Goal: Task Accomplishment & Management: Complete application form

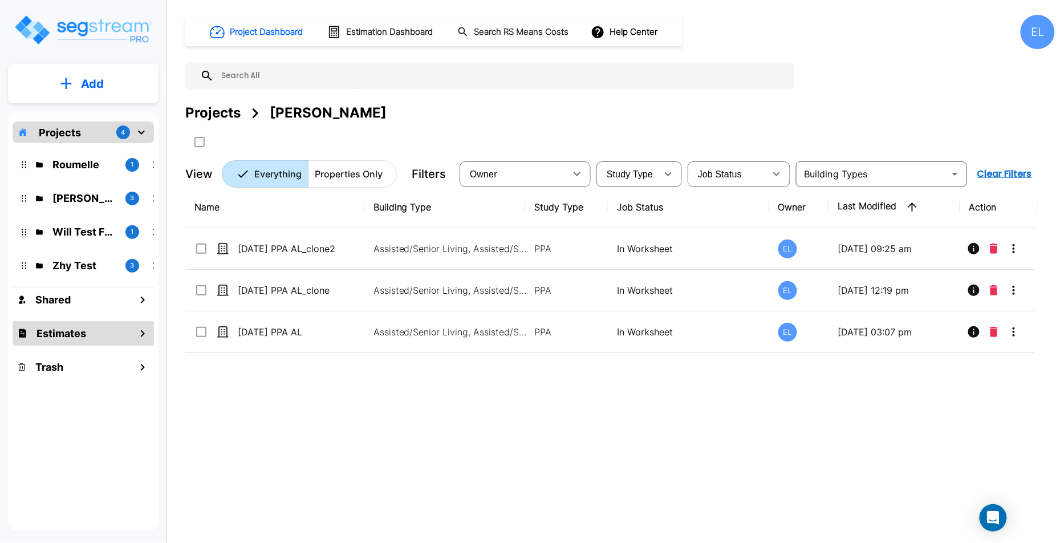
click at [63, 330] on h1 "Estimates" at bounding box center [61, 333] width 50 height 15
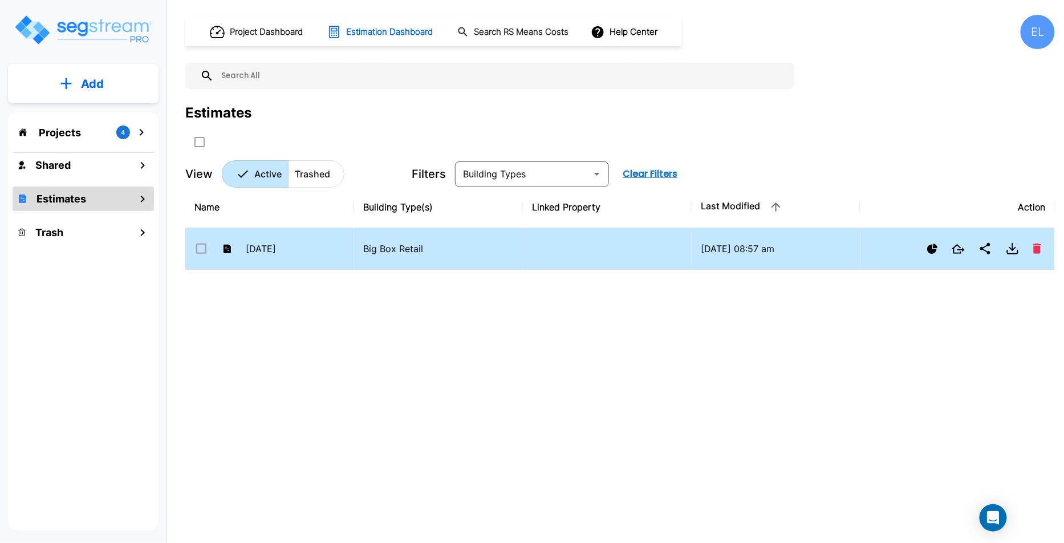
click at [455, 250] on p "Big Box Retail" at bounding box center [438, 249] width 151 height 14
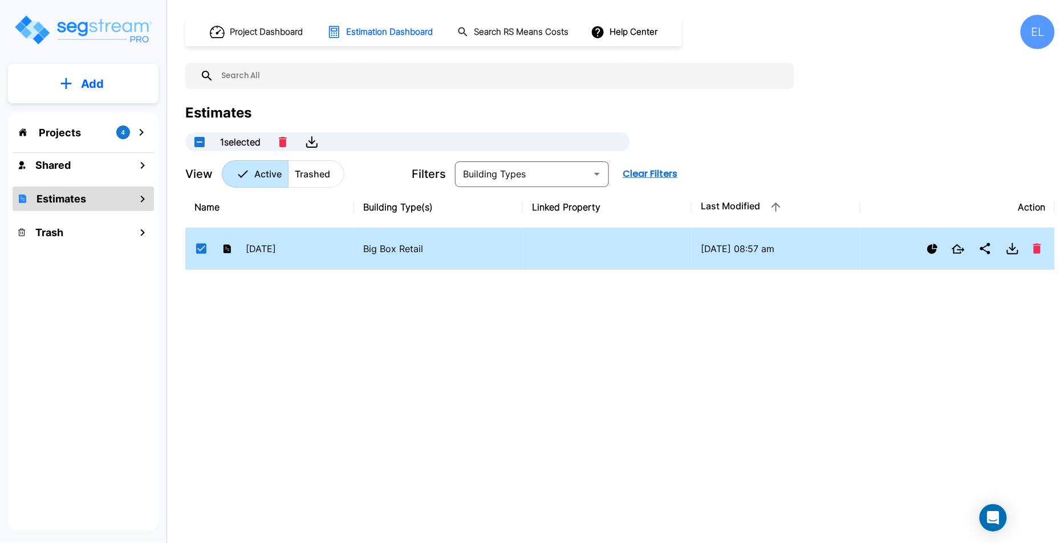
click at [455, 250] on p "Big Box Retail" at bounding box center [438, 249] width 151 height 14
checkbox input "false"
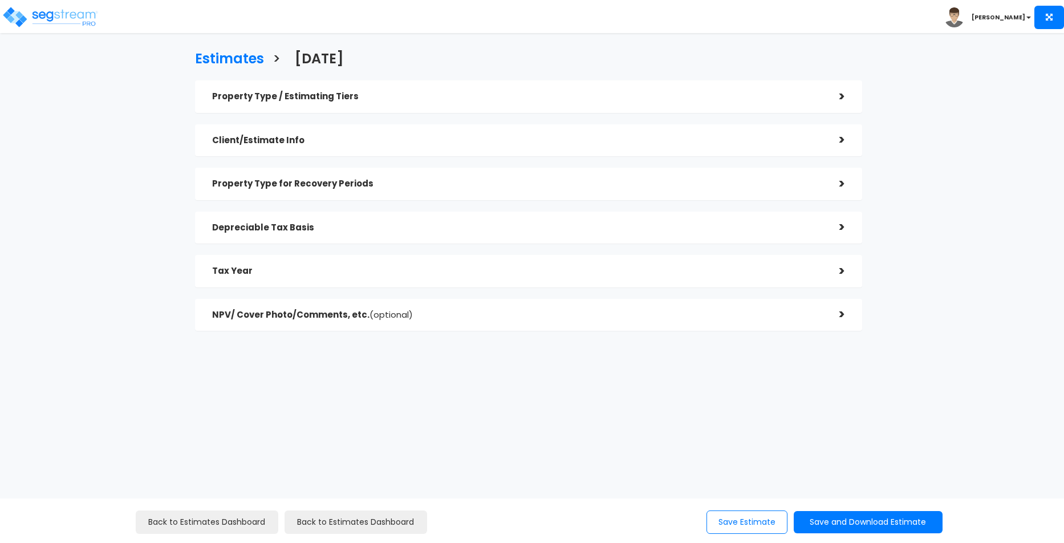
checkbox input "true"
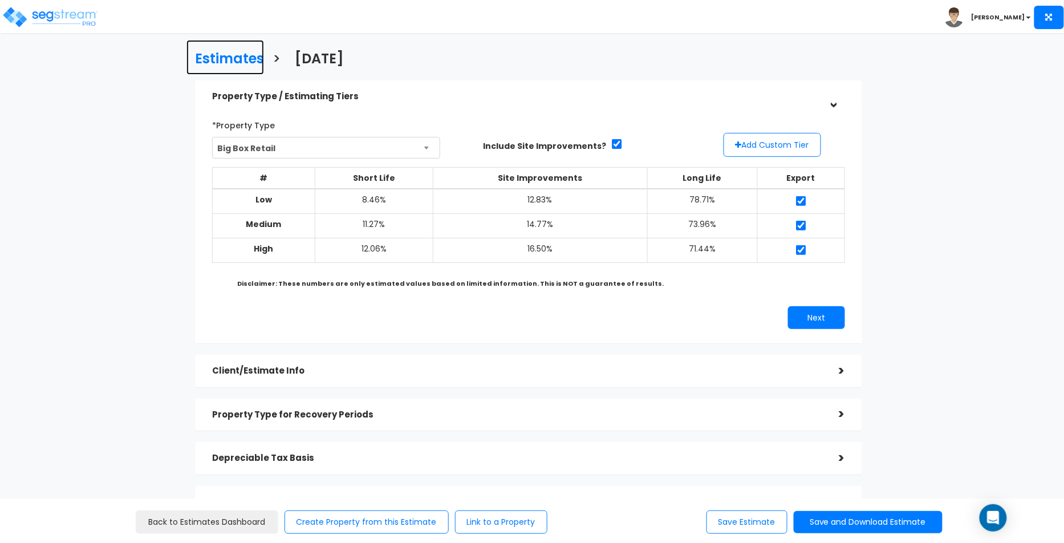
click at [209, 55] on h3 "Estimates" at bounding box center [229, 60] width 69 height 18
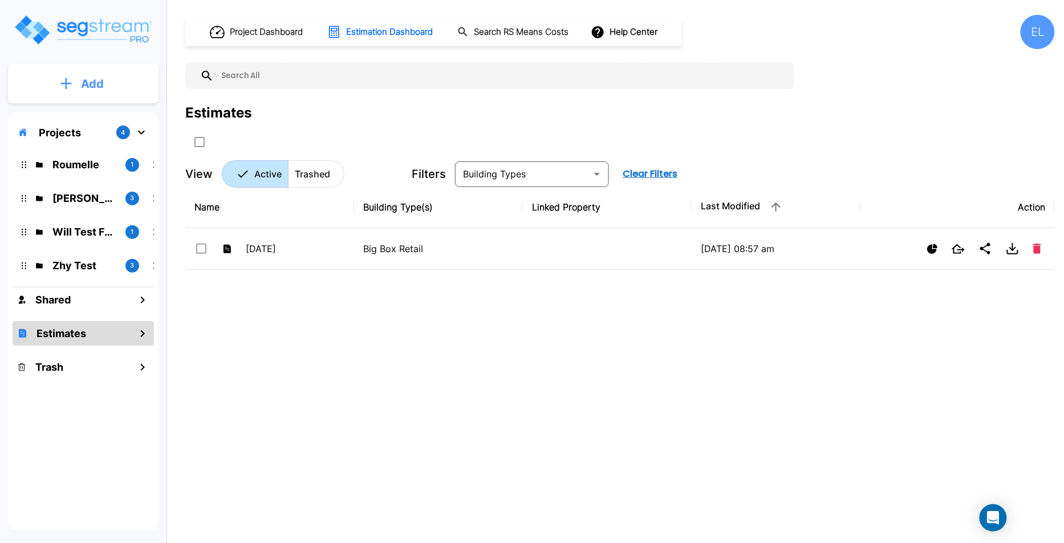
click at [73, 70] on button "Add" at bounding box center [83, 83] width 151 height 33
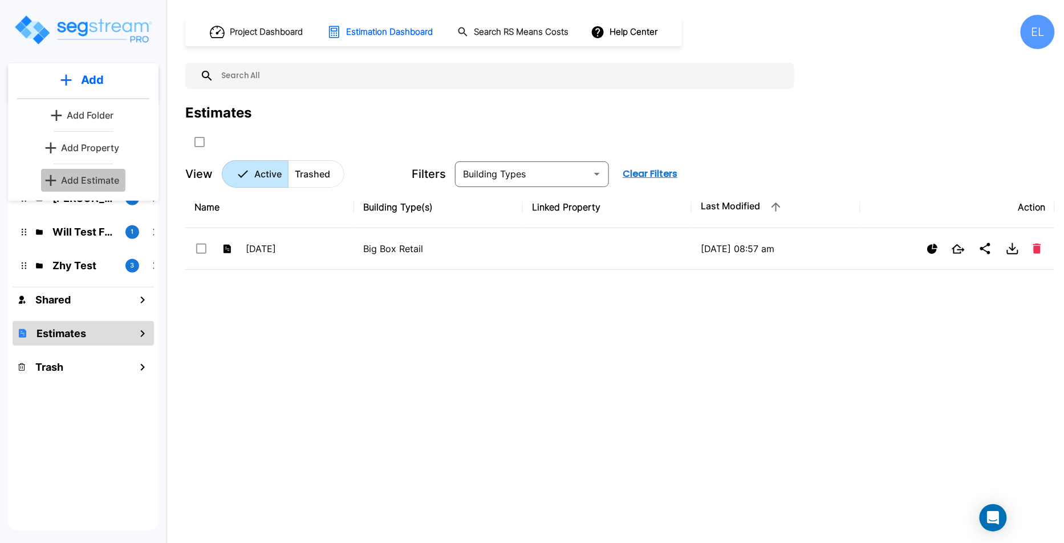
click at [75, 186] on button "Add Estimate" at bounding box center [83, 180] width 84 height 23
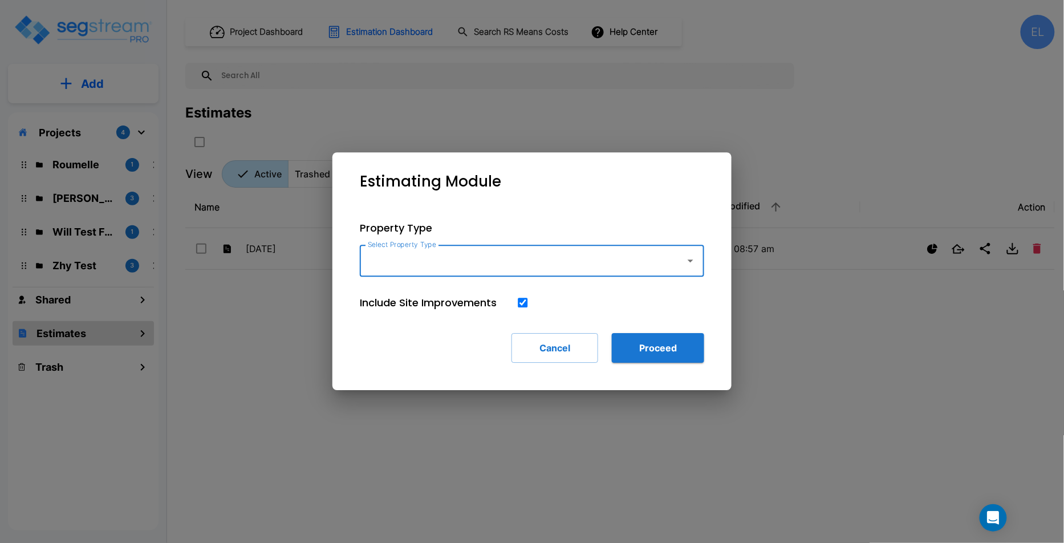
click at [442, 277] on div "Select Property Type" at bounding box center [532, 261] width 344 height 32
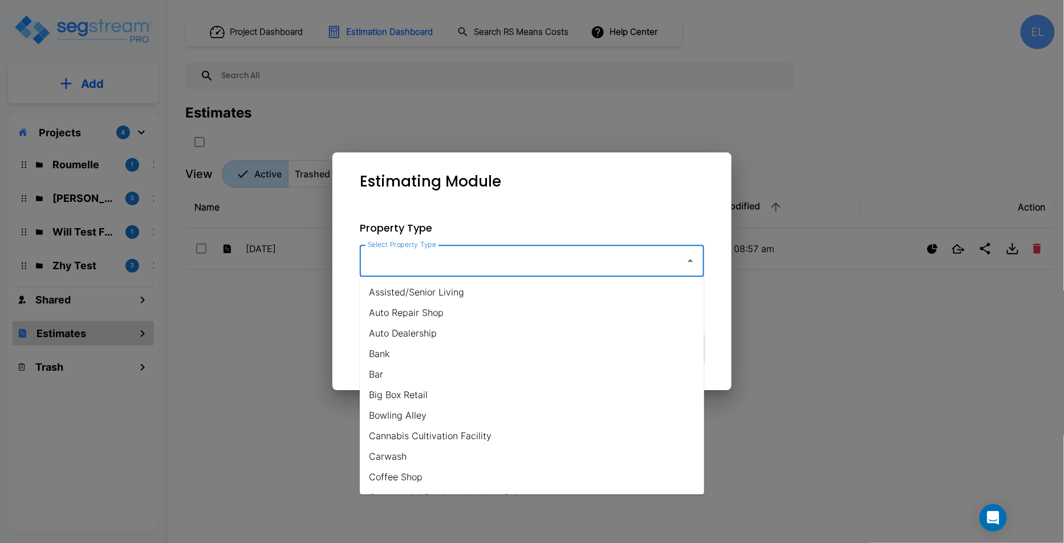
drag, startPoint x: 451, startPoint y: 269, endPoint x: 445, endPoint y: 277, distance: 10.2
click at [451, 269] on input "Select Property Type" at bounding box center [520, 261] width 310 height 22
click at [432, 292] on li "Assisted/Senior Living" at bounding box center [532, 292] width 344 height 21
type input "Assisted/Senior Living"
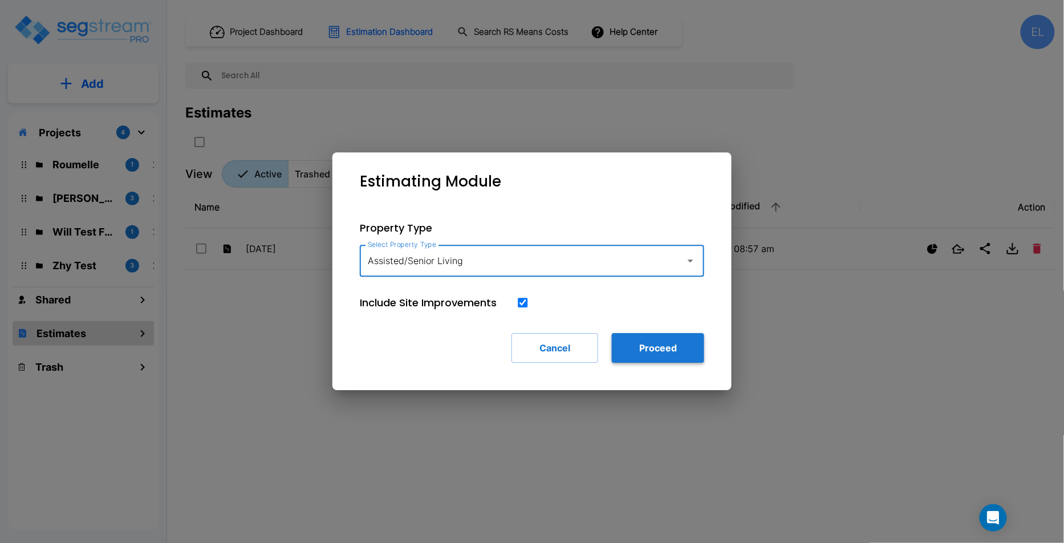
click at [654, 358] on button "Proceed" at bounding box center [658, 348] width 92 height 30
